Goal: Task Accomplishment & Management: Use online tool/utility

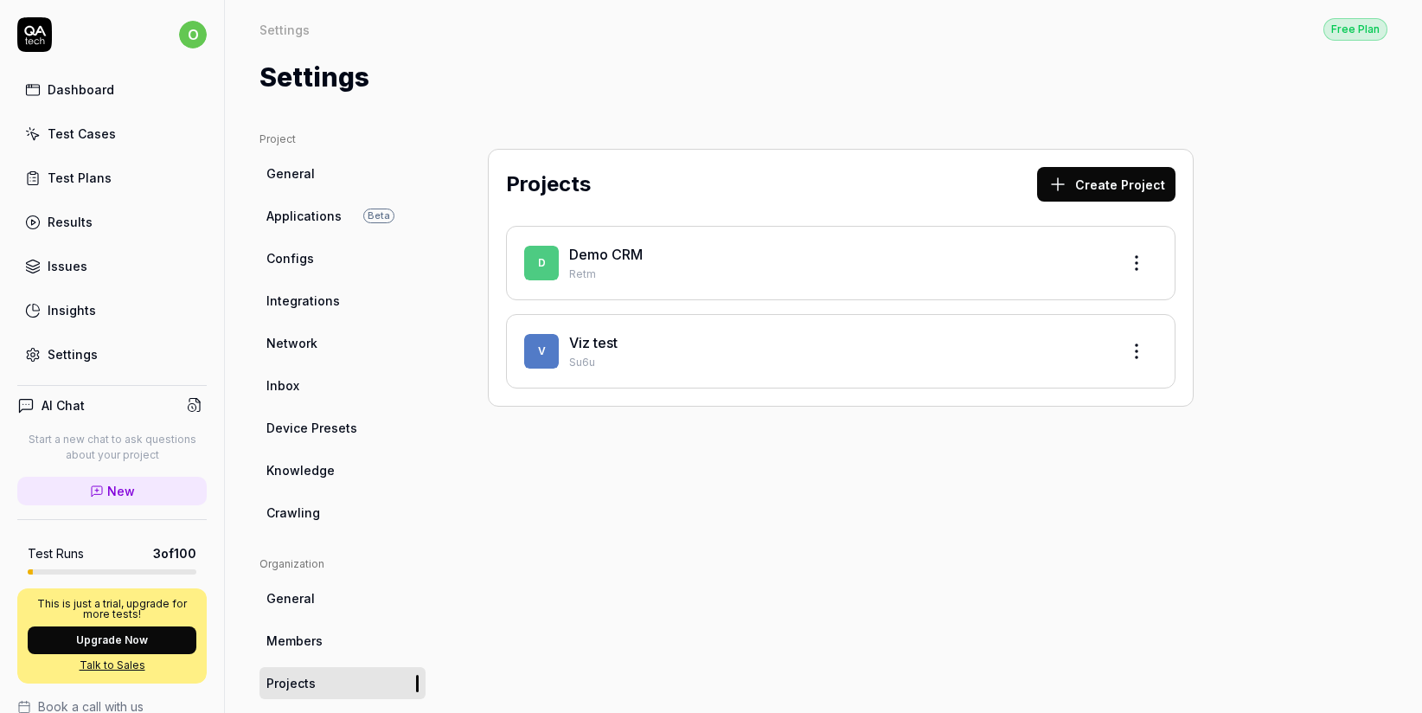
click at [641, 361] on p "Su6u" at bounding box center [837, 363] width 536 height 16
click at [623, 353] on div "Viz test Su6u" at bounding box center [837, 351] width 536 height 38
click at [551, 347] on span "V" at bounding box center [541, 351] width 35 height 35
click at [1141, 346] on html "o Dashboard Test Cases Test Plans Results Issues Insights Settings AI Chat Star…" at bounding box center [711, 356] width 1422 height 713
drag, startPoint x: 855, startPoint y: 368, endPoint x: 825, endPoint y: 368, distance: 30.3
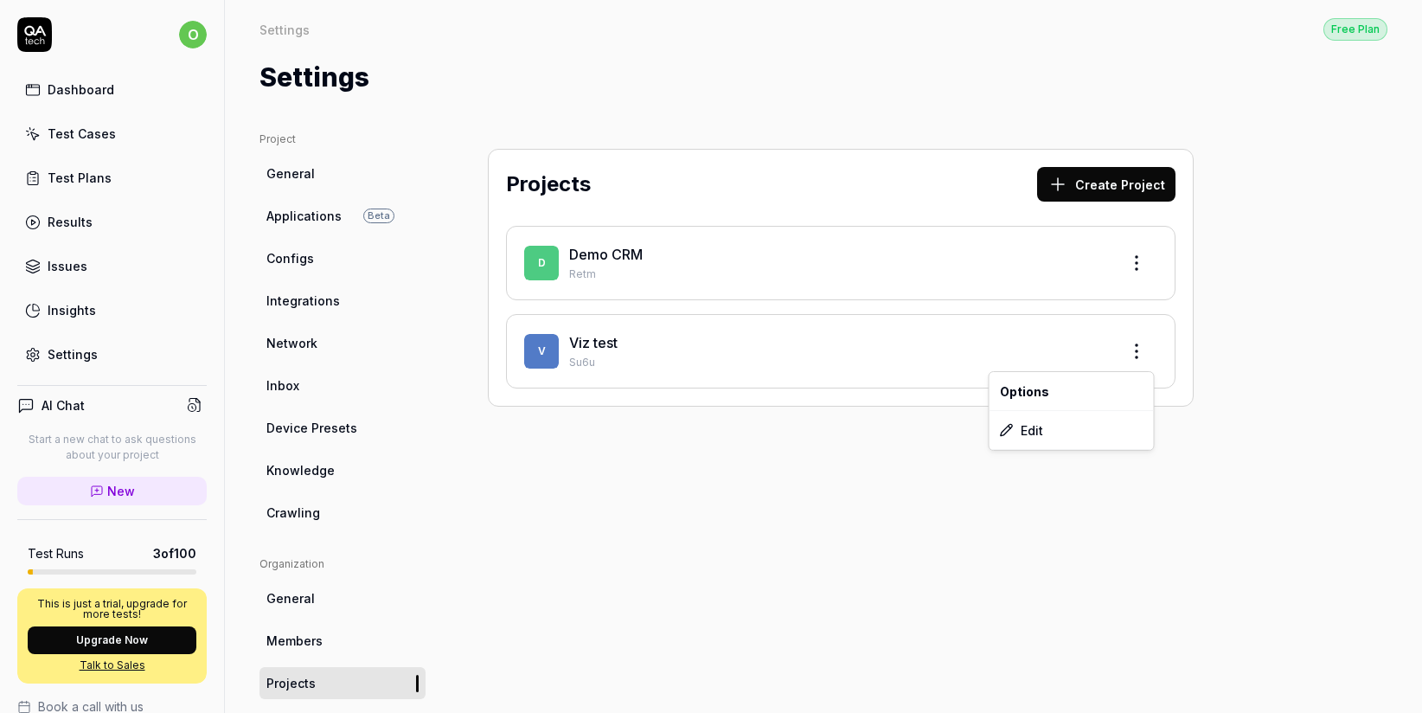
click at [852, 368] on html "o Dashboard Test Cases Test Plans Results Issues Insights Settings AI Chat Star…" at bounding box center [711, 356] width 1422 height 713
click at [574, 360] on p "Su6u" at bounding box center [837, 363] width 536 height 16
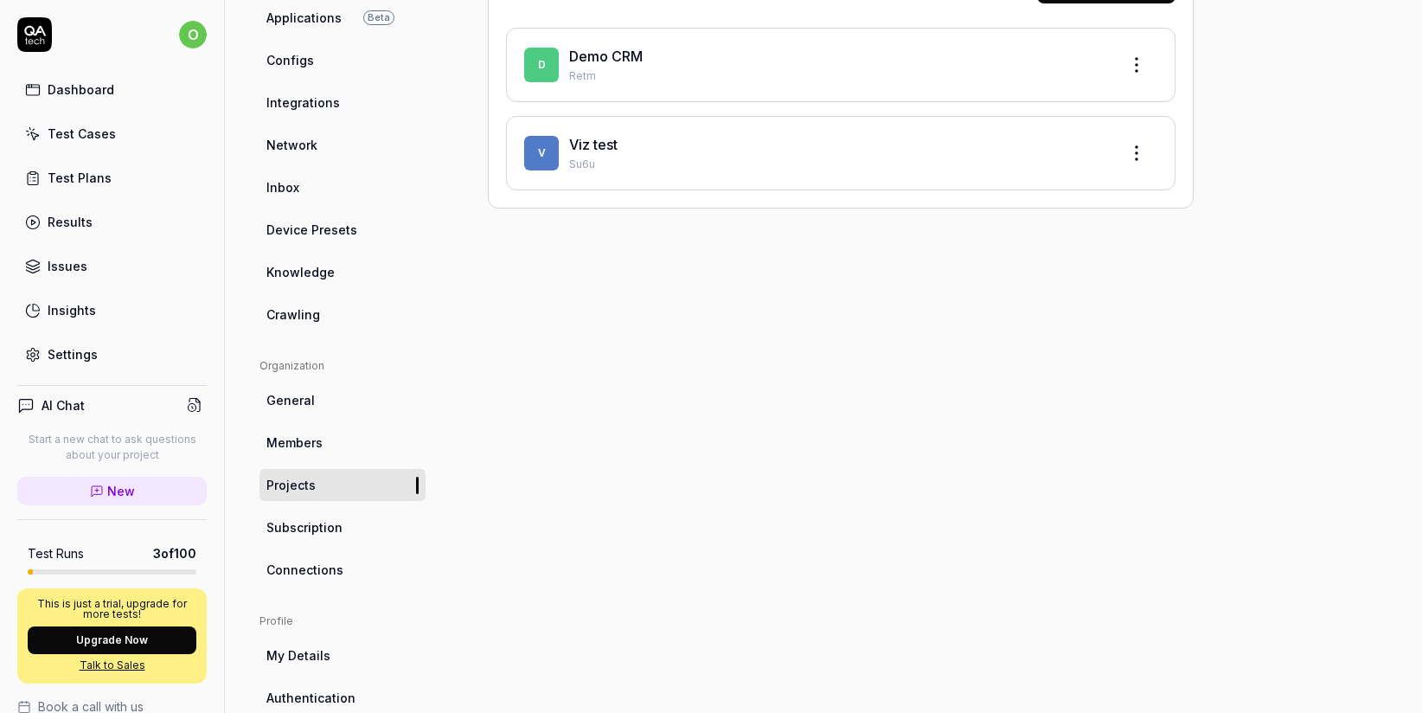
scroll to position [317, 0]
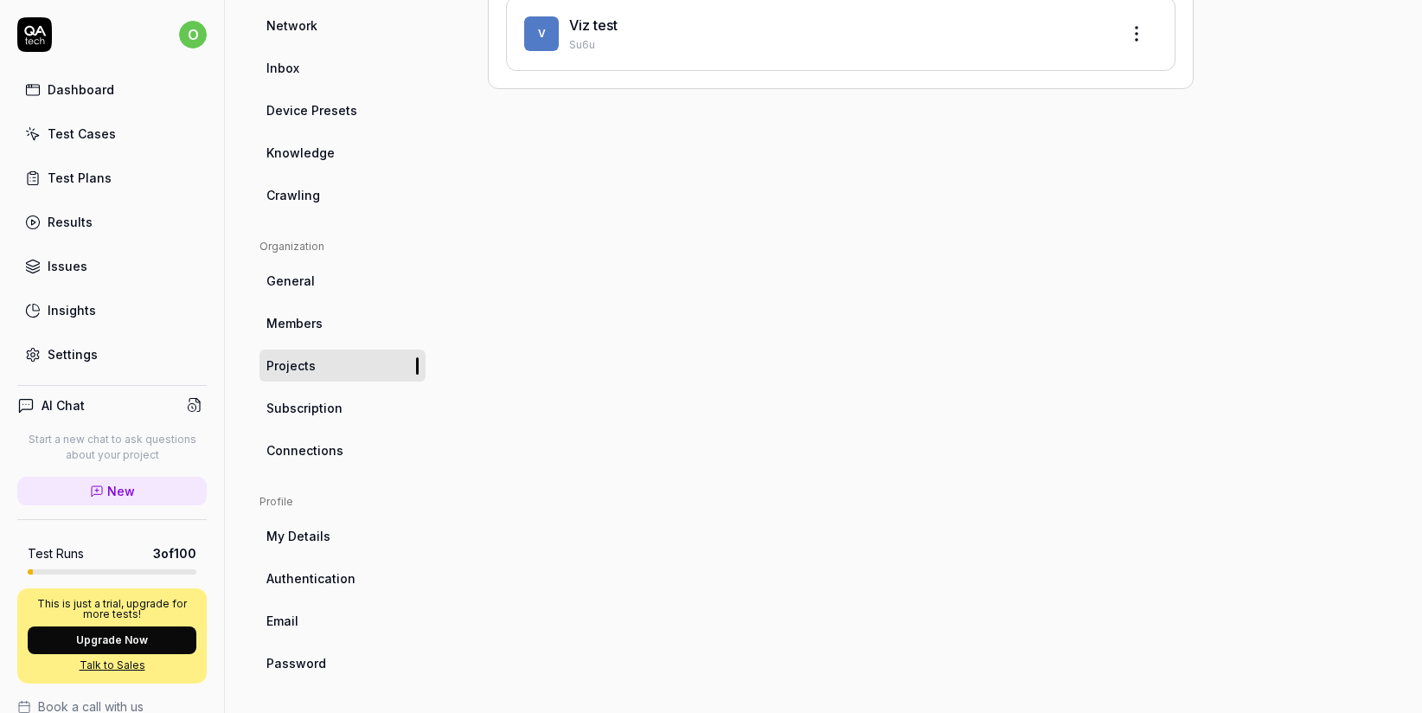
click at [102, 137] on div "Test Cases" at bounding box center [82, 134] width 68 height 18
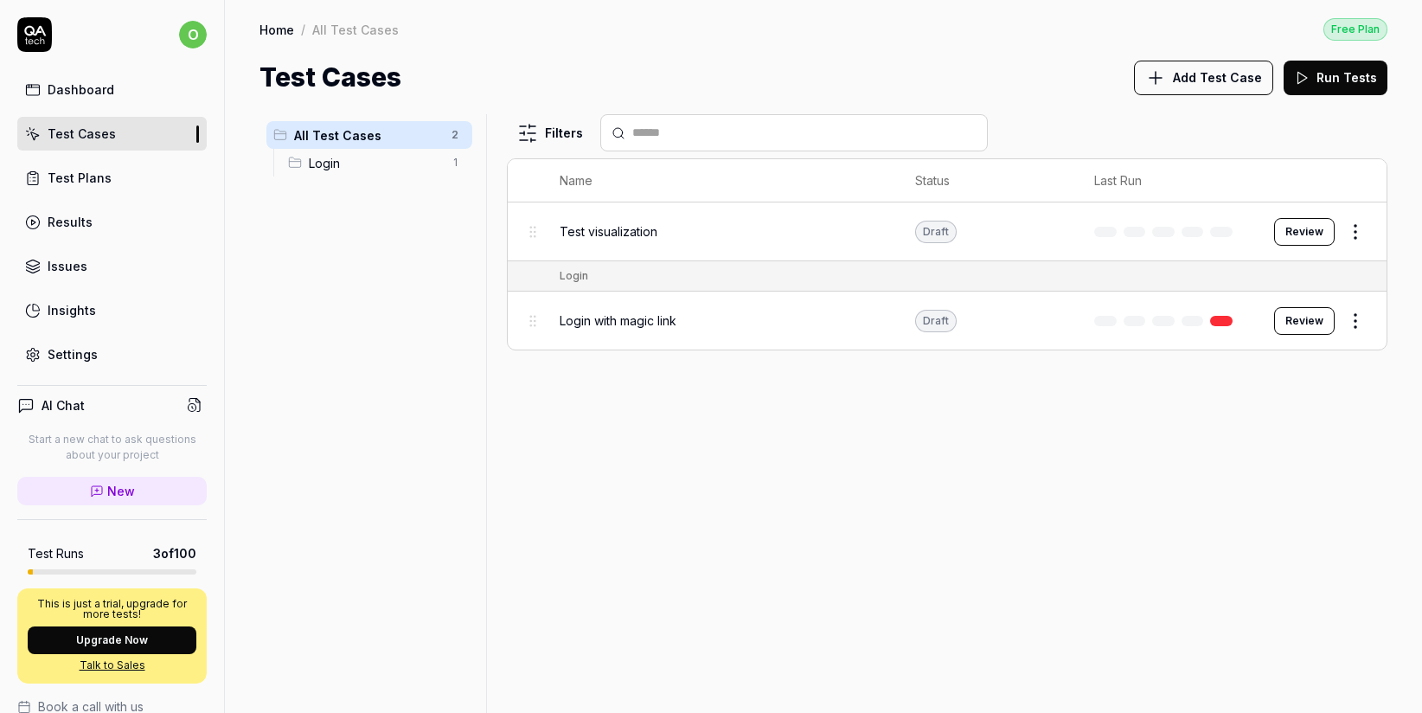
click at [1316, 234] on button "Review" at bounding box center [1304, 232] width 61 height 28
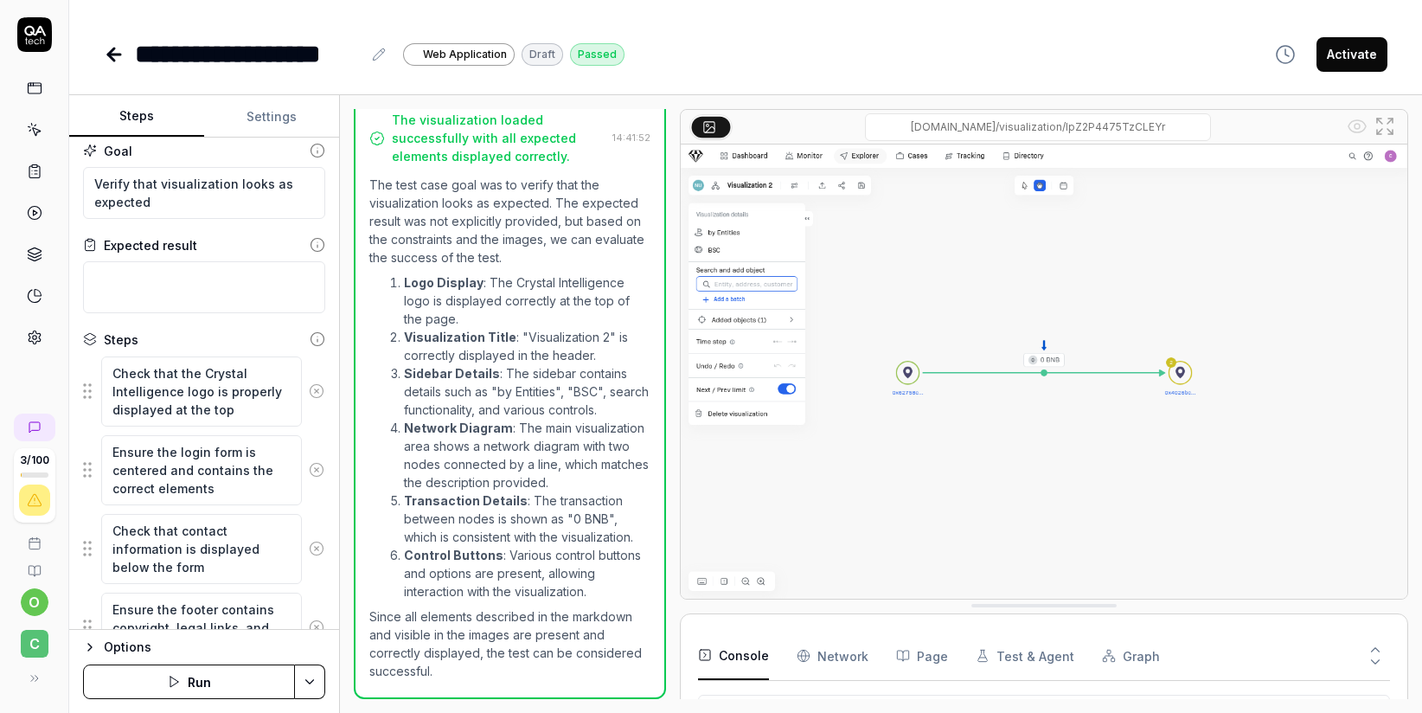
scroll to position [83, 0]
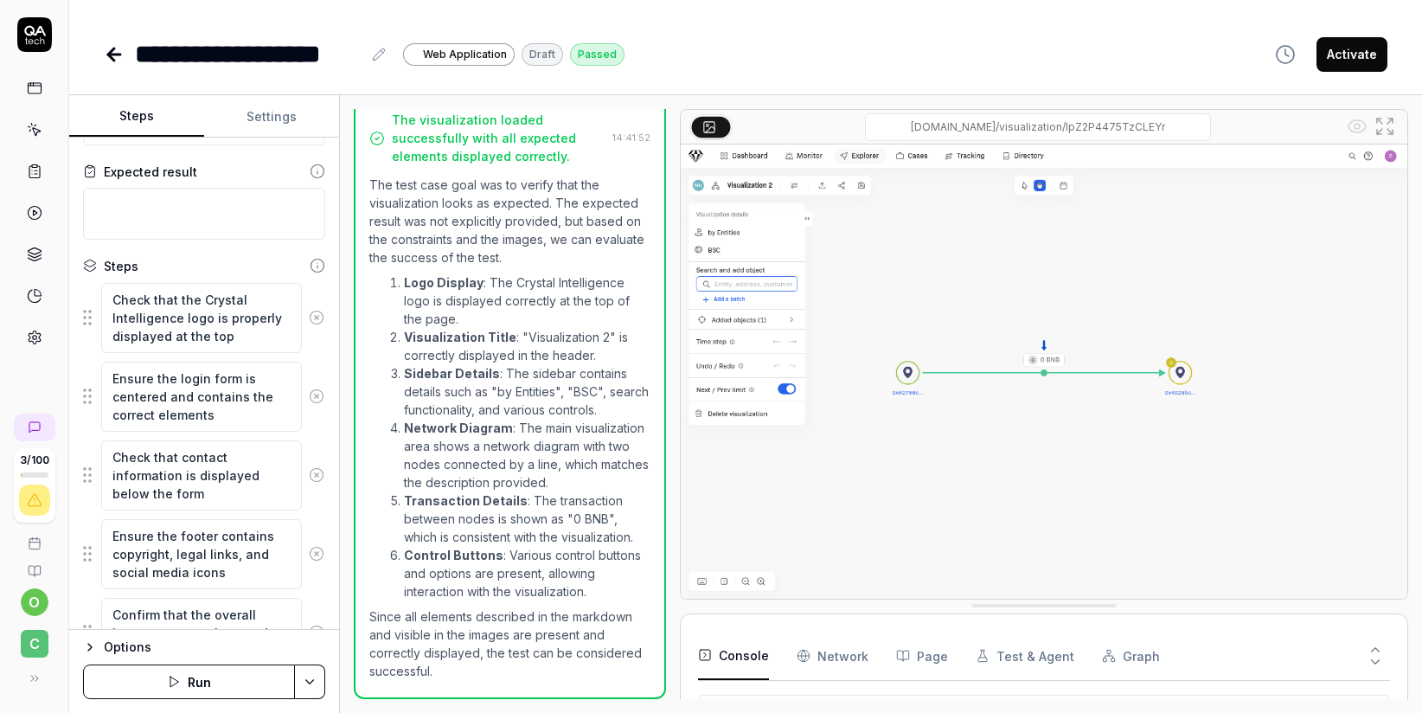
type textarea "*"
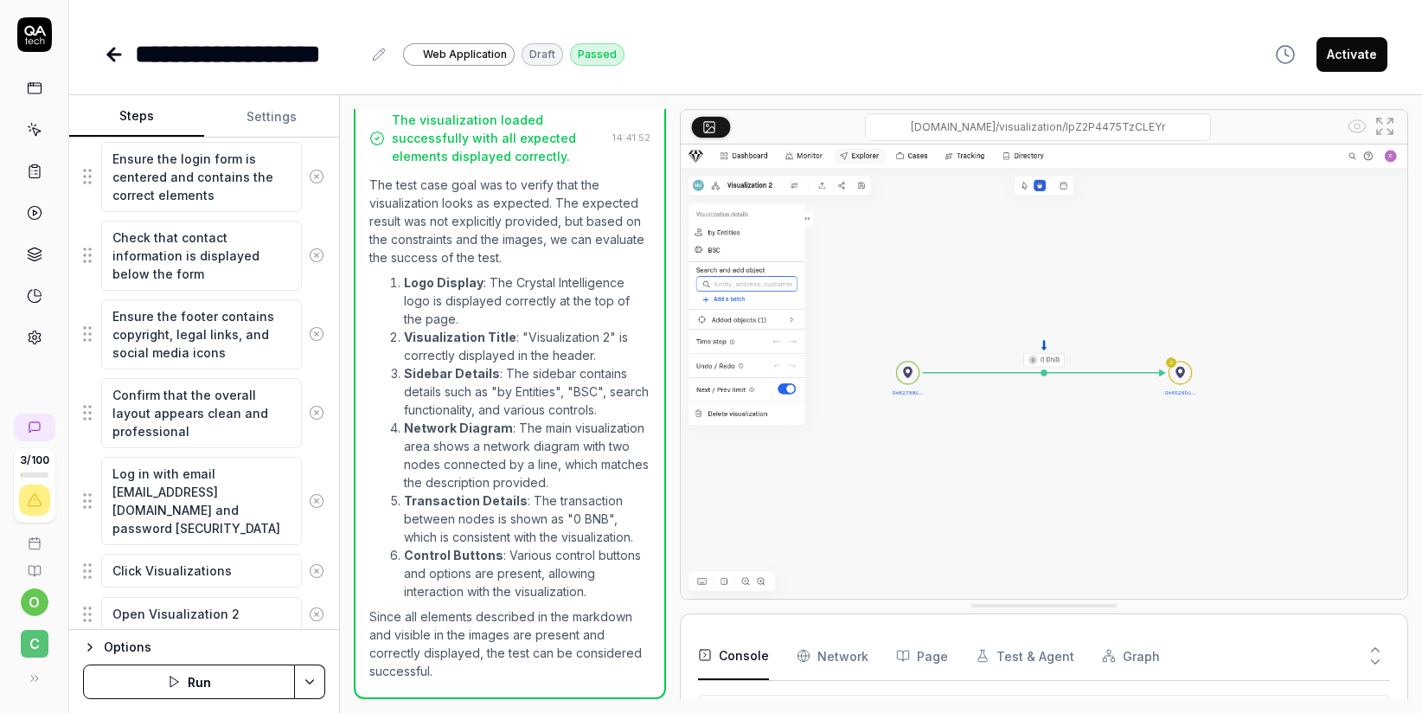
scroll to position [427, 0]
